Goal: Task Accomplishment & Management: Use online tool/utility

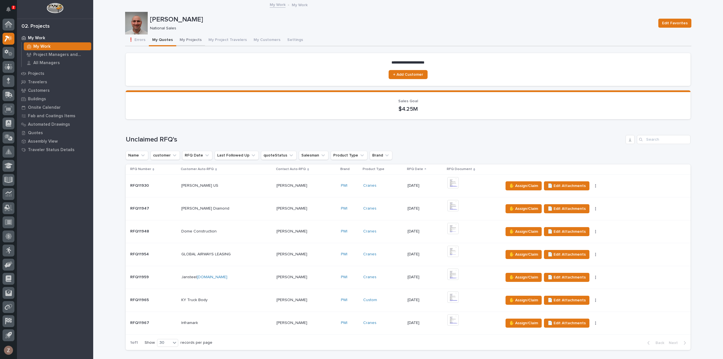
click at [184, 38] on button "My Projects" at bounding box center [190, 40] width 29 height 12
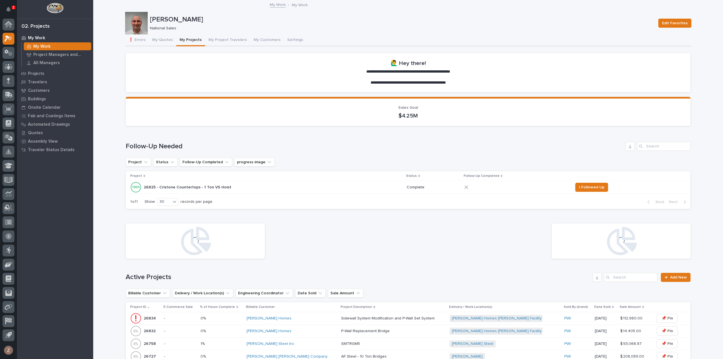
click at [292, 188] on div "26825 - Cristone Countertops - 1 Ton VS Hoist 26825 - Cristone Countertops - 1 …" at bounding box center [266, 187] width 272 height 11
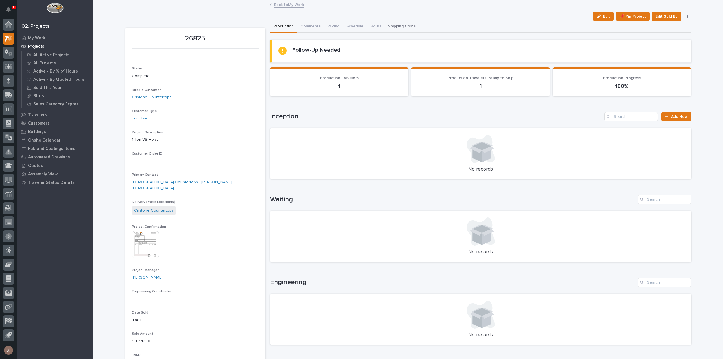
click at [403, 25] on button "Shipping Costs" at bounding box center [402, 27] width 34 height 12
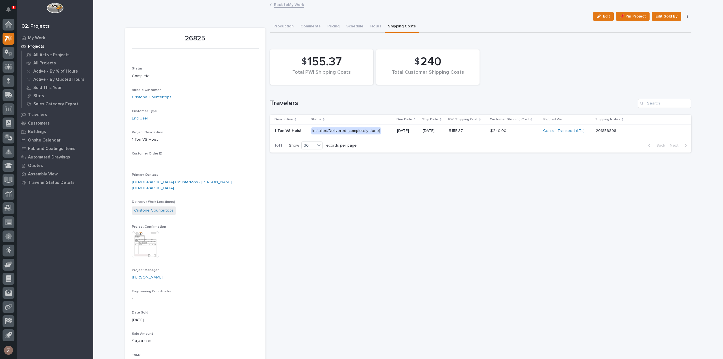
click at [476, 130] on p at bounding box center [467, 131] width 37 height 5
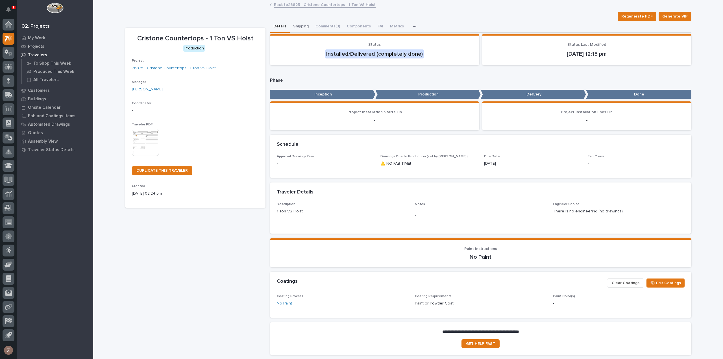
click at [295, 25] on button "Shipping" at bounding box center [301, 27] width 22 height 12
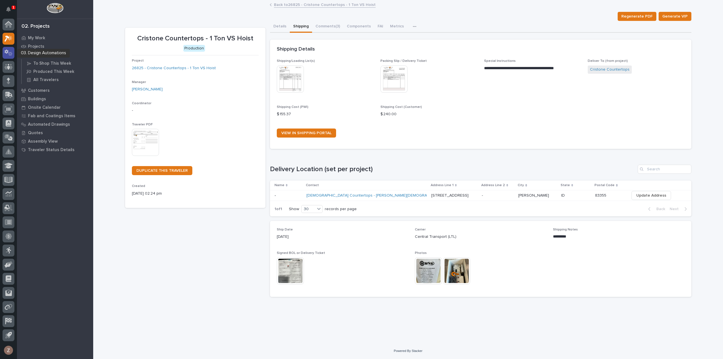
click at [6, 55] on icon at bounding box center [9, 52] width 8 height 6
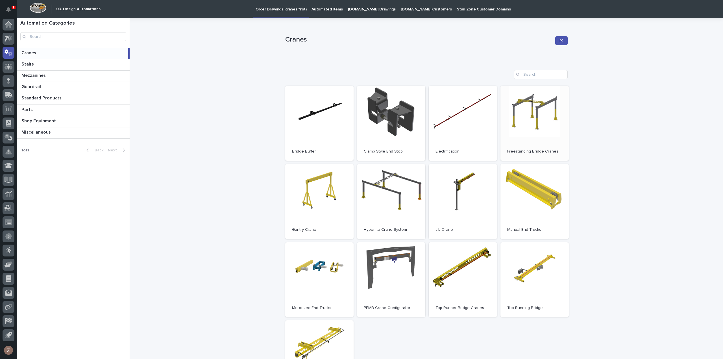
click at [511, 138] on link "Open" at bounding box center [534, 123] width 68 height 75
click at [8, 92] on icon at bounding box center [8, 94] width 7 height 5
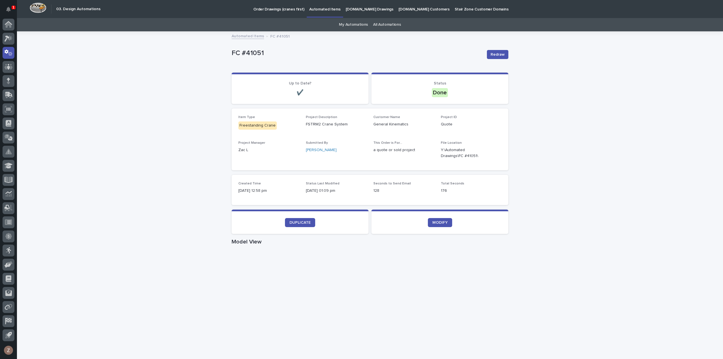
scroll to position [28, 0]
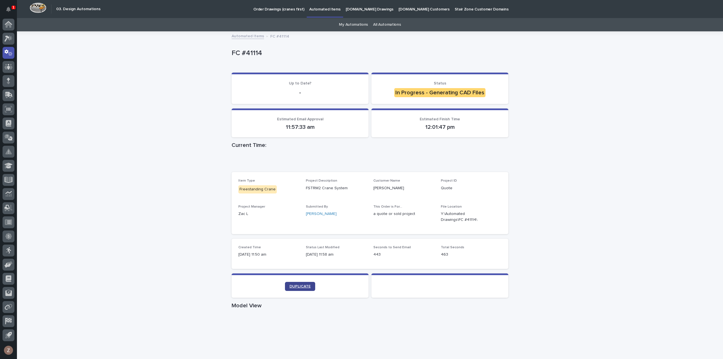
click at [298, 286] on span "DUPLICATE" at bounding box center [299, 286] width 21 height 4
